Goal: Find contact information: Find contact information

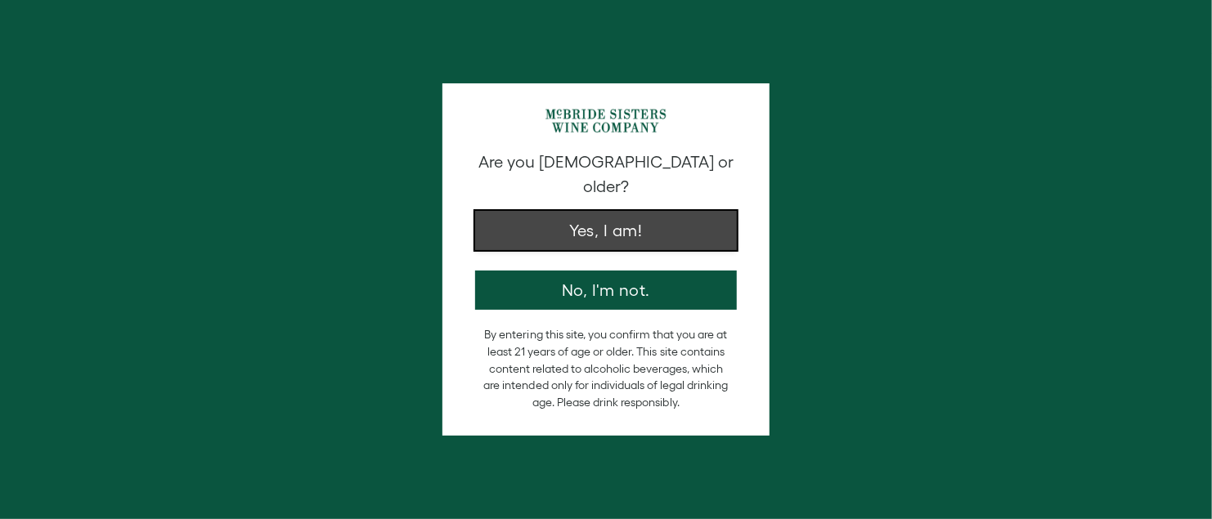
click at [556, 211] on button "Yes, I am!" at bounding box center [606, 230] width 262 height 39
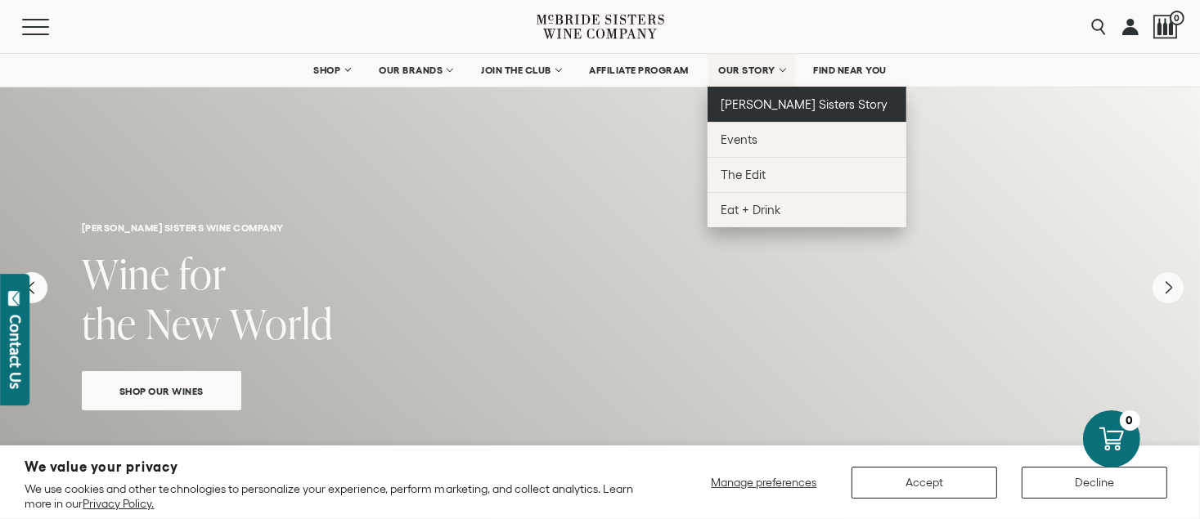
click at [761, 100] on span "[PERSON_NAME] Sisters Story" at bounding box center [805, 104] width 168 height 14
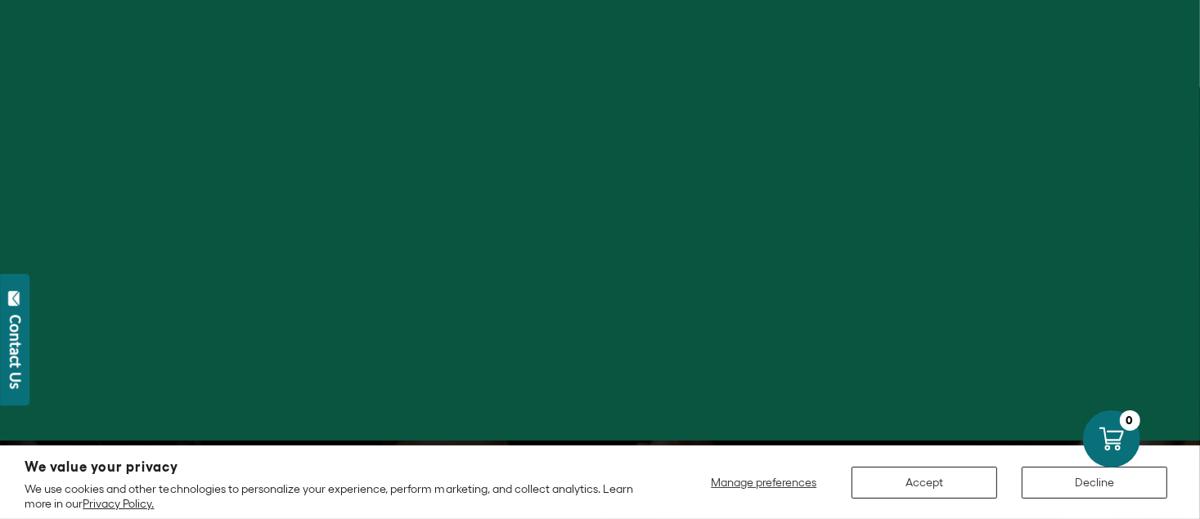
scroll to position [245, 0]
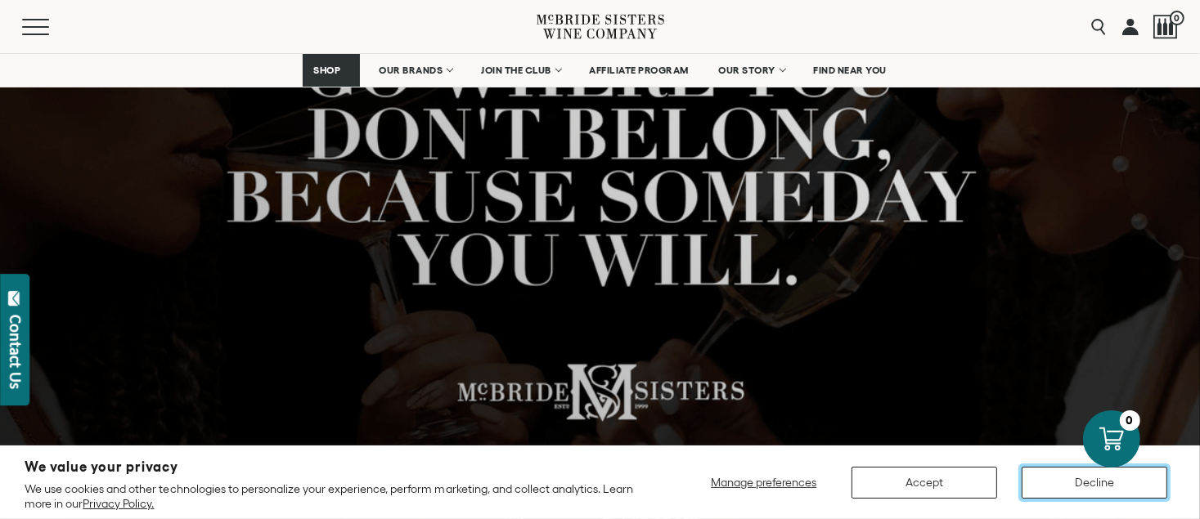
click at [1046, 482] on button "Decline" at bounding box center [1095, 483] width 146 height 32
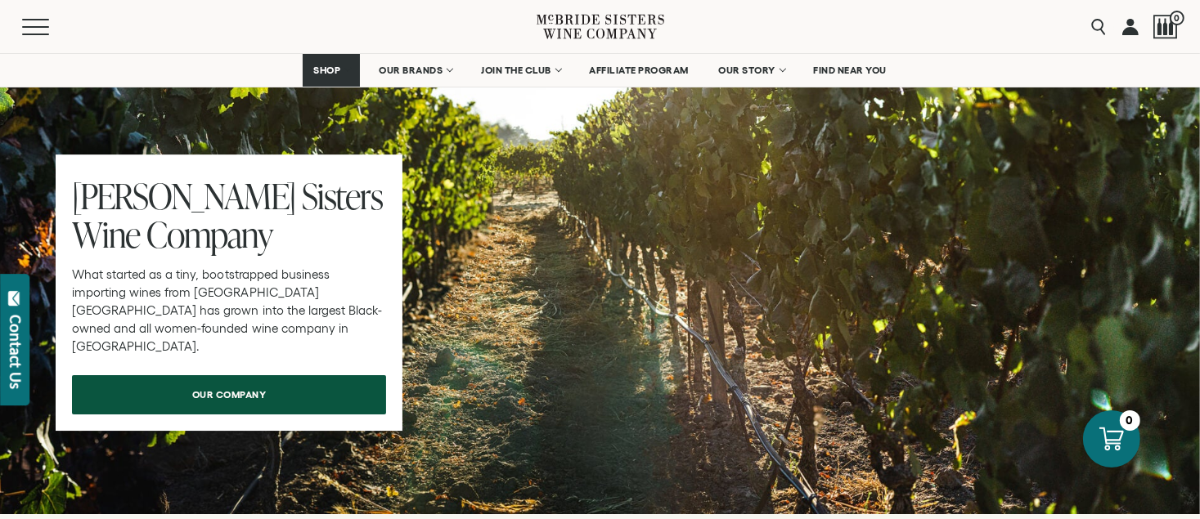
scroll to position [5234, 0]
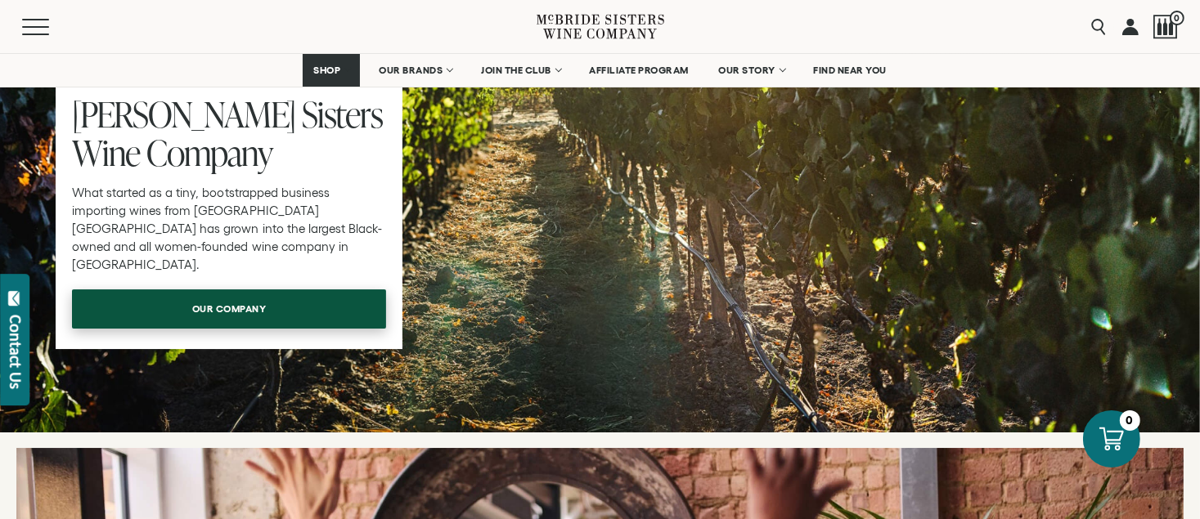
click at [317, 290] on link "our company" at bounding box center [229, 309] width 314 height 39
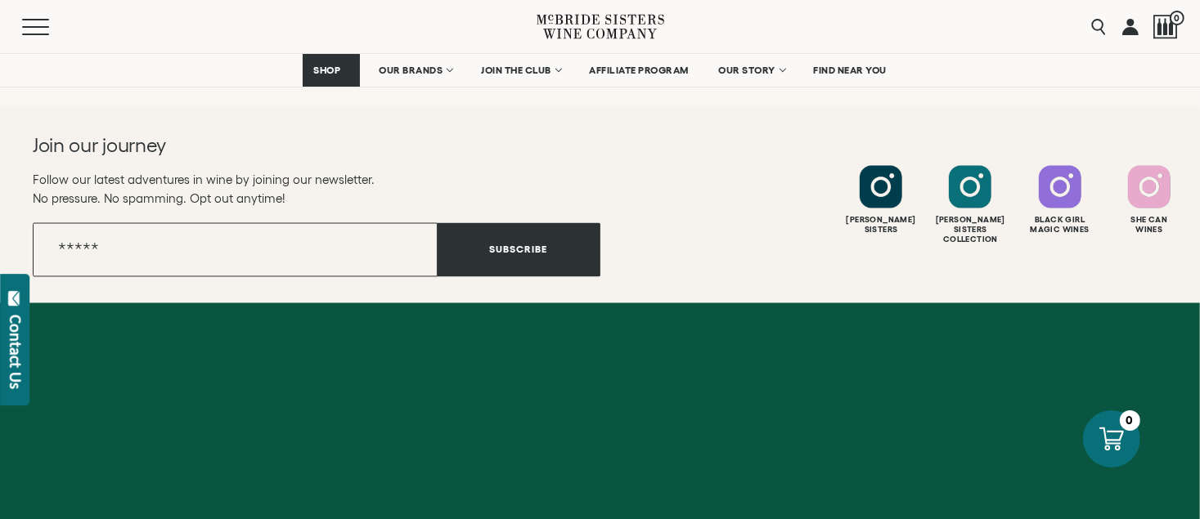
scroll to position [3023, 0]
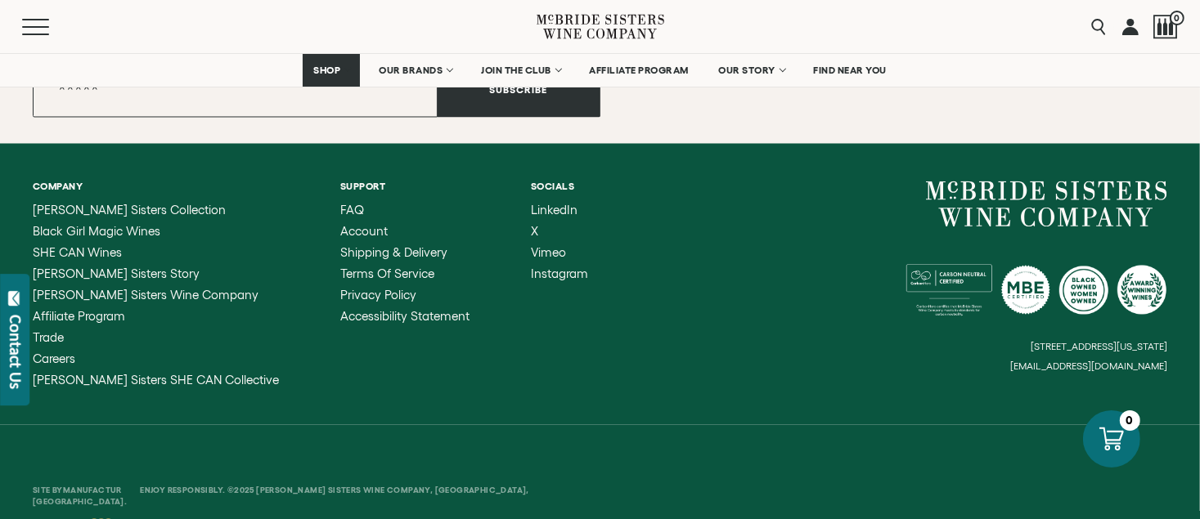
drag, startPoint x: 885, startPoint y: 323, endPoint x: 1170, endPoint y: 323, distance: 284.6
click at [1170, 323] on div "Company [PERSON_NAME] Sisters Collection Black Girl Magic Wines SHE CAN Wines […" at bounding box center [600, 283] width 1200 height 281
click at [858, 424] on div "Site By Manufactur Enjoy Responsibly. ©2025 [PERSON_NAME] Sisters Wine Company,…" at bounding box center [600, 488] width 1200 height 128
drag, startPoint x: 878, startPoint y: 323, endPoint x: 1170, endPoint y: 323, distance: 292.0
click at [1170, 323] on div "Company [PERSON_NAME] Sisters Collection Black Girl Magic Wines SHE CAN Wines […" at bounding box center [600, 283] width 1200 height 281
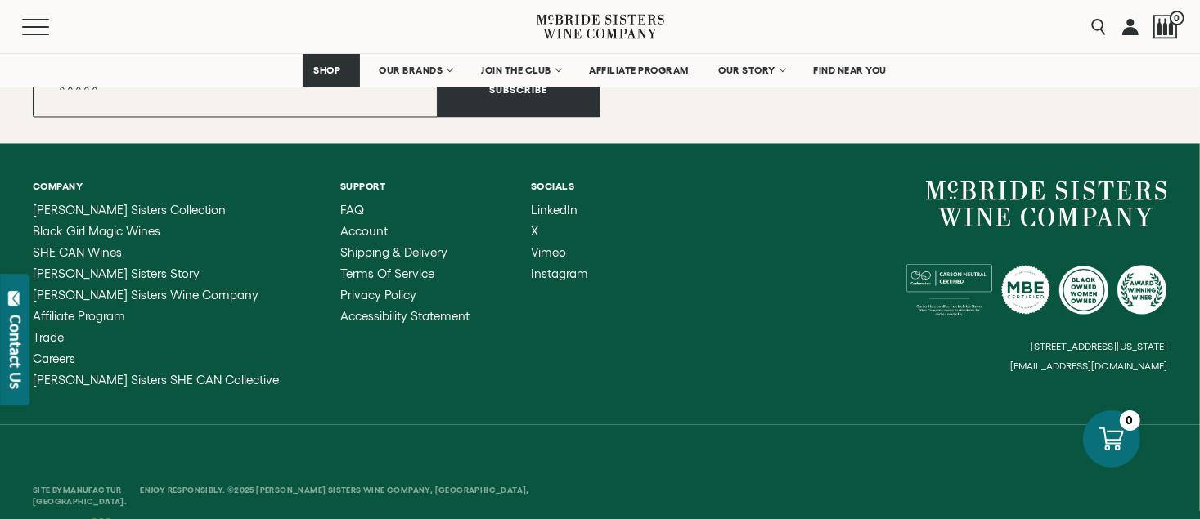
copy small "[STREET_ADDRESS][US_STATE]"
click at [43, 21] on button "Menu" at bounding box center [51, 27] width 59 height 16
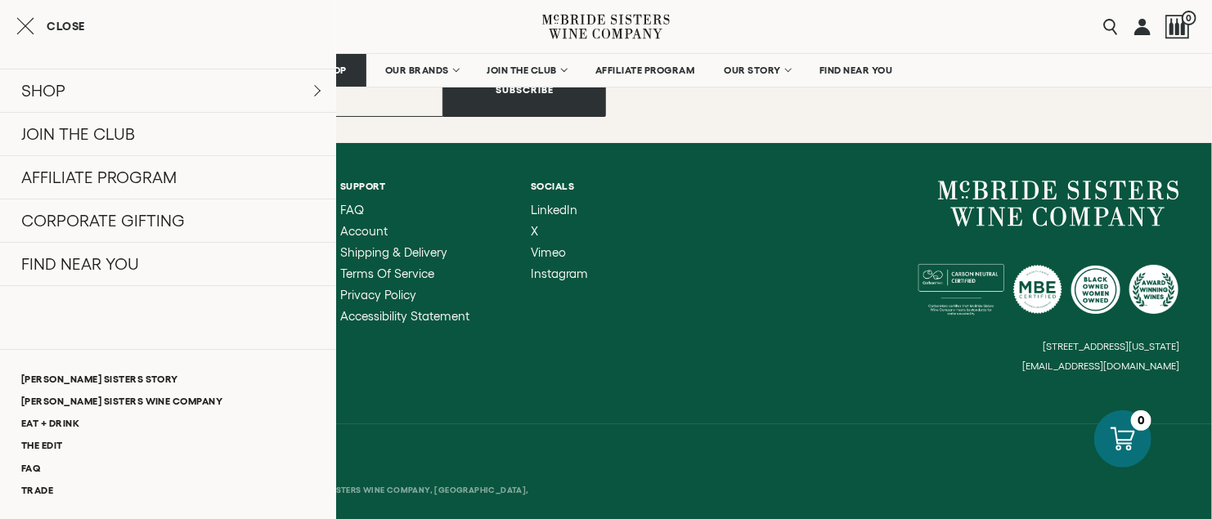
click at [74, 25] on span "Close" at bounding box center [66, 25] width 38 height 11
